Goal: Book appointment/travel/reservation

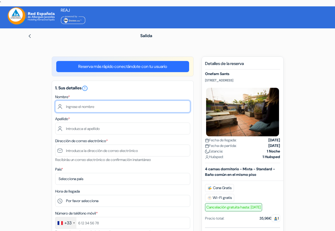
click at [89, 106] on input "text" at bounding box center [122, 106] width 135 height 12
type input "Amar"
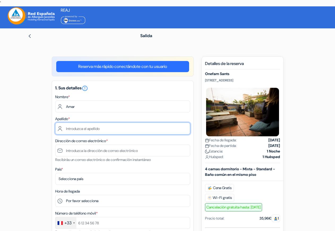
click at [111, 128] on input "text" at bounding box center [122, 128] width 135 height 12
type input "Bengriche"
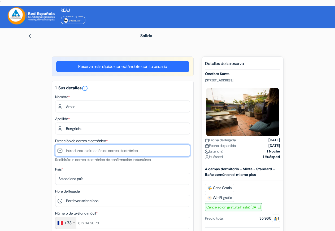
click at [93, 150] on input "text" at bounding box center [122, 150] width 135 height 12
type input "[EMAIL_ADDRESS][DOMAIN_NAME]"
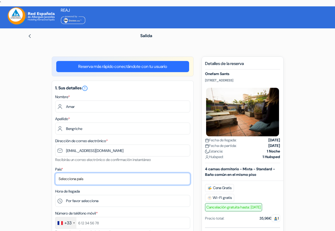
select select "67"
click option "[GEOGRAPHIC_DATA]" at bounding box center [0, 0] width 0 height 0
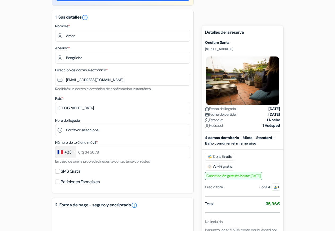
scroll to position [81, 0]
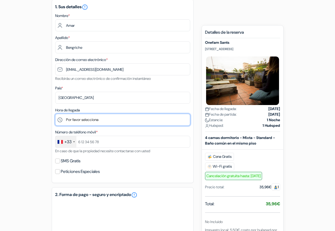
click at [55, 114] on select "Por favor selecciona 1:00 2:00 3:00 4:00 5:00 6:00 7:00 8:00 9:00 10:00 11:00 1…" at bounding box center [122, 120] width 135 height 12
select select "14"
click option "14:00" at bounding box center [0, 0] width 0 height 0
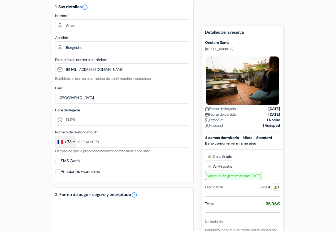
click at [25, 122] on div "add_box Onefam Sants [STREET_ADDRESS] Detalles del Alojamiento X done *" at bounding box center [167, 212] width 302 height 474
click at [101, 143] on input "text" at bounding box center [122, 142] width 135 height 12
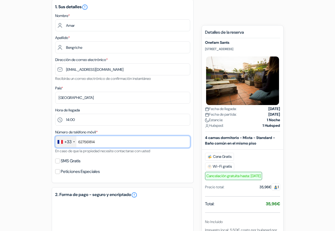
type input "627561814"
click at [16, 150] on form "Salida add_box Onefam Sants [STREET_ADDRESS] * *" at bounding box center [167, 191] width 335 height 489
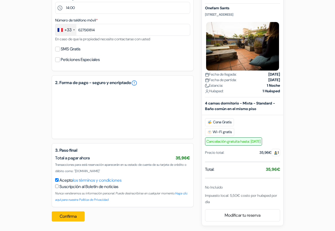
scroll to position [193, 0]
click at [77, 215] on button "Confirma" at bounding box center [68, 216] width 33 height 10
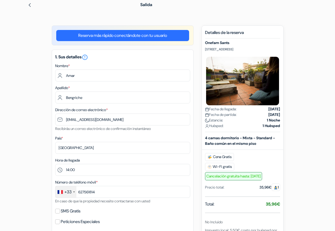
scroll to position [0, 0]
